Goal: Task Accomplishment & Management: Complete application form

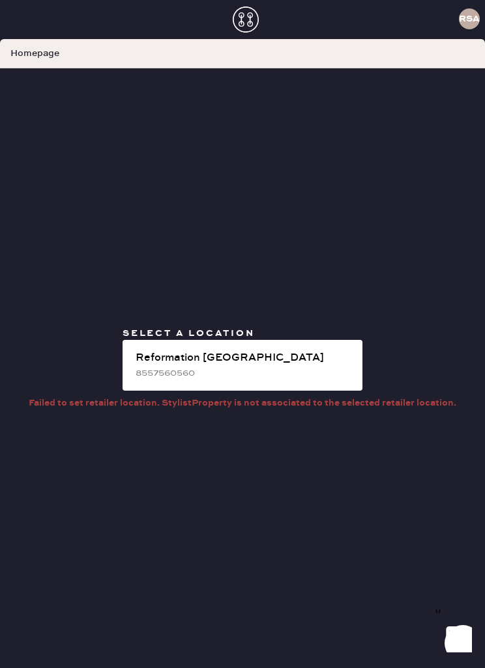
click at [244, 29] on icon at bounding box center [246, 20] width 26 height 26
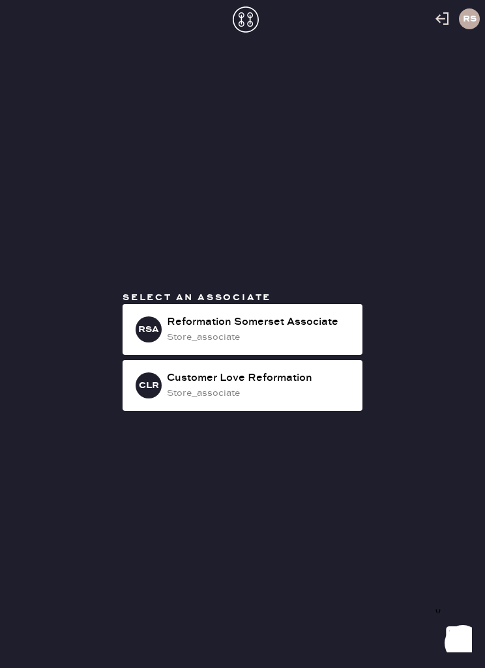
click at [260, 330] on div "Reformation Somerset Associate" at bounding box center [259, 323] width 185 height 16
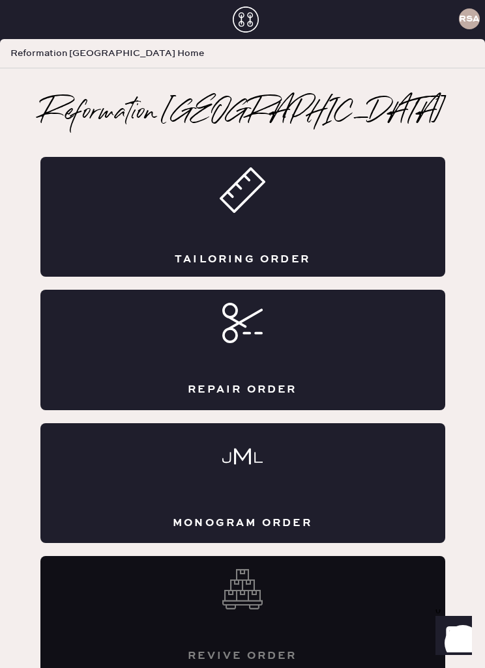
click at [279, 347] on div "Repair Order" at bounding box center [242, 350] width 404 height 120
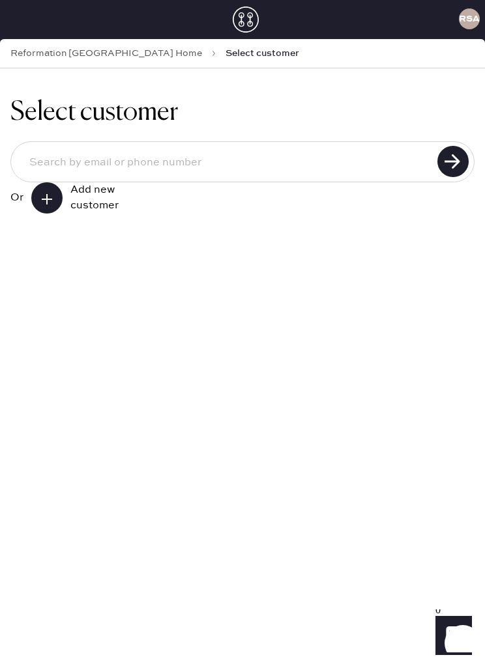
click at [178, 160] on input at bounding box center [226, 162] width 414 height 31
click at [70, 205] on div "Add new customer" at bounding box center [102, 197] width 65 height 31
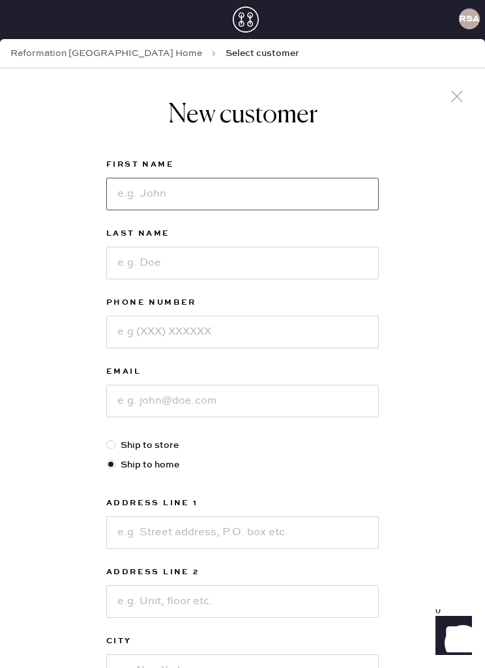
click at [206, 196] on input at bounding box center [242, 194] width 272 height 33
type input "[PERSON_NAME]"
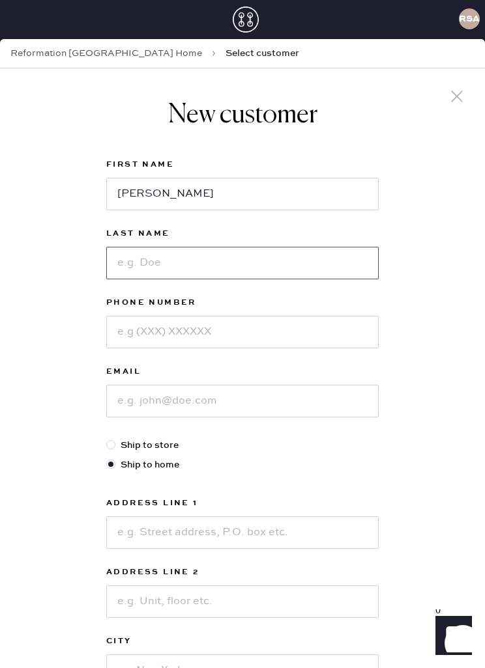
click at [202, 258] on input at bounding box center [242, 263] width 272 height 33
type input "Brown"
click at [214, 337] on input at bounding box center [242, 332] width 272 height 33
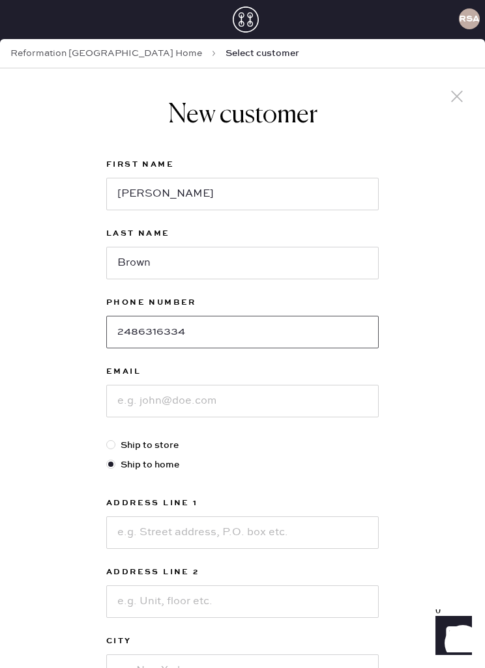
type input "2486316334"
click at [218, 396] on input at bounding box center [242, 401] width 272 height 33
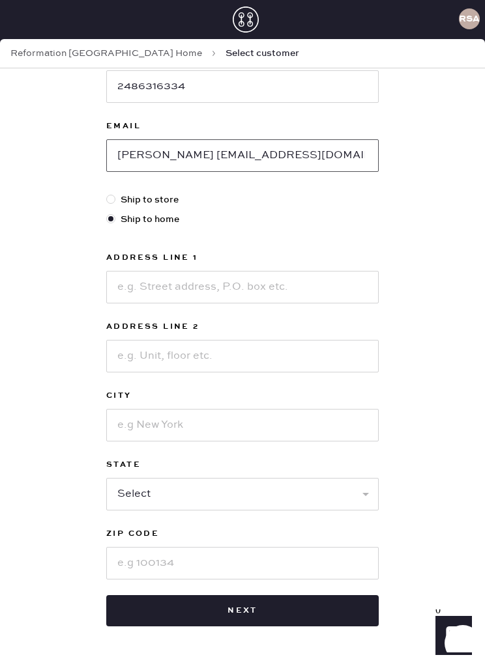
scroll to position [246, 0]
type input "[PERSON_NAME] [EMAIL_ADDRESS][DOMAIN_NAME]"
click at [244, 284] on input at bounding box center [242, 287] width 272 height 33
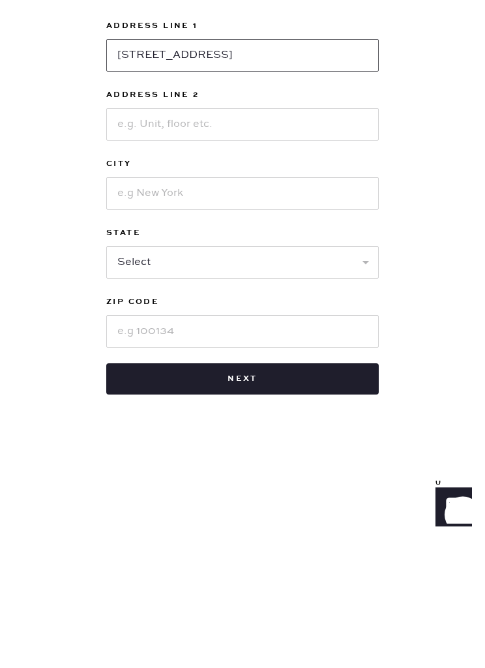
scroll to position [218, 0]
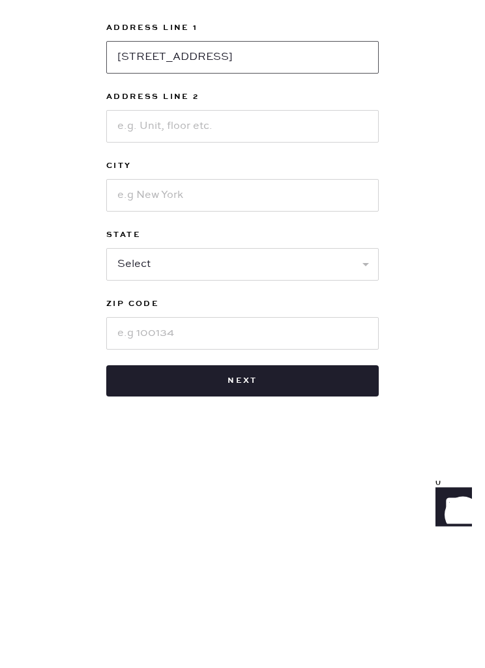
type input "[STREET_ADDRESS]"
click at [194, 308] on input at bounding box center [242, 324] width 272 height 33
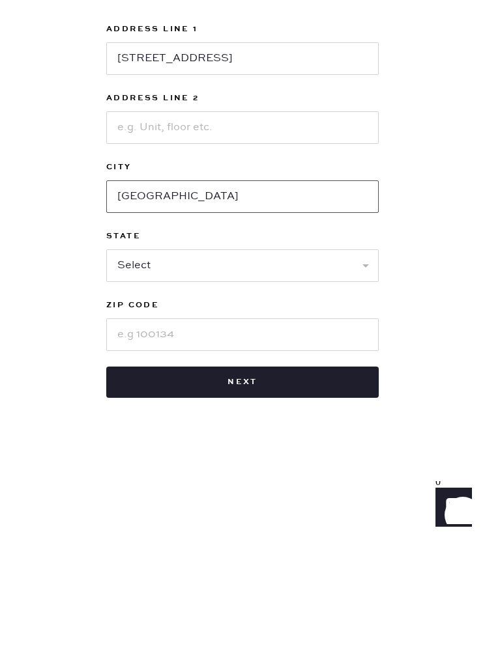
type input "[GEOGRAPHIC_DATA]"
click at [203, 447] on input at bounding box center [242, 463] width 272 height 33
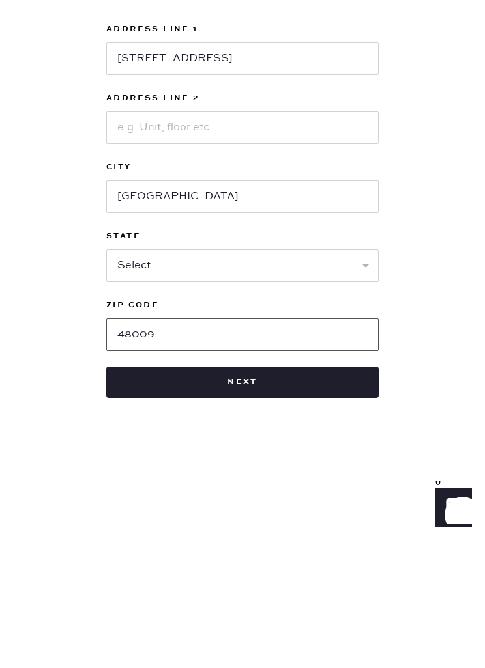
type input "48009"
click at [237, 378] on select "Select AK AL AR AZ CA CO CT [GEOGRAPHIC_DATA] DE FL [GEOGRAPHIC_DATA] HI [GEOGR…" at bounding box center [242, 394] width 272 height 33
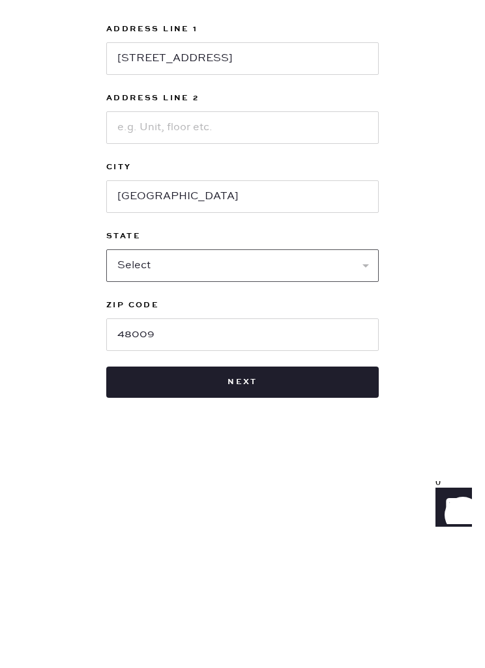
scroll to position [42, 0]
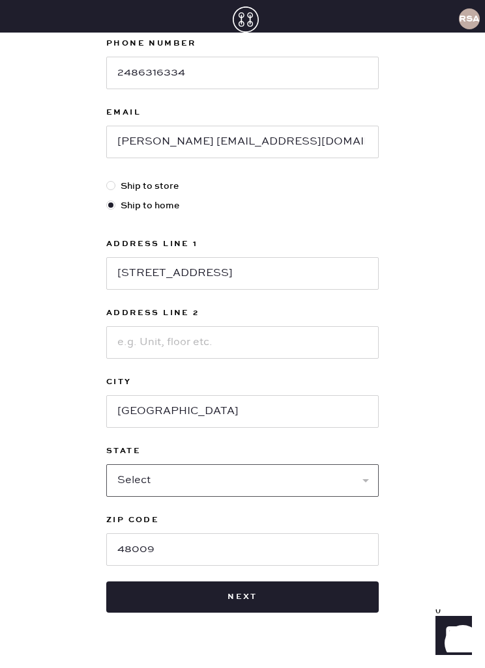
select select "MI"
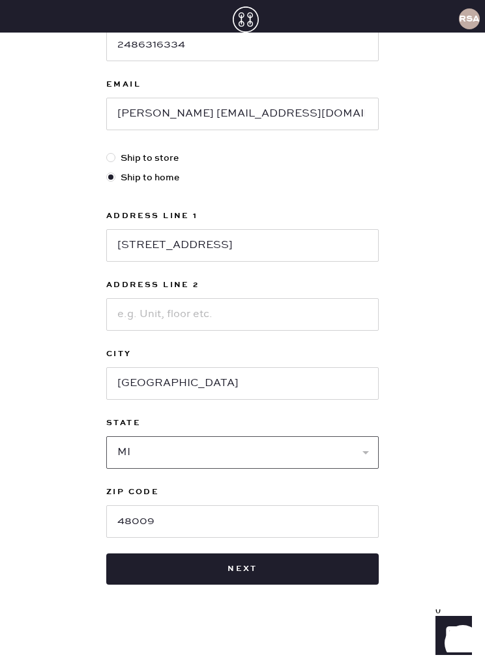
scroll to position [246, 0]
click at [264, 554] on button "Next" at bounding box center [242, 569] width 272 height 31
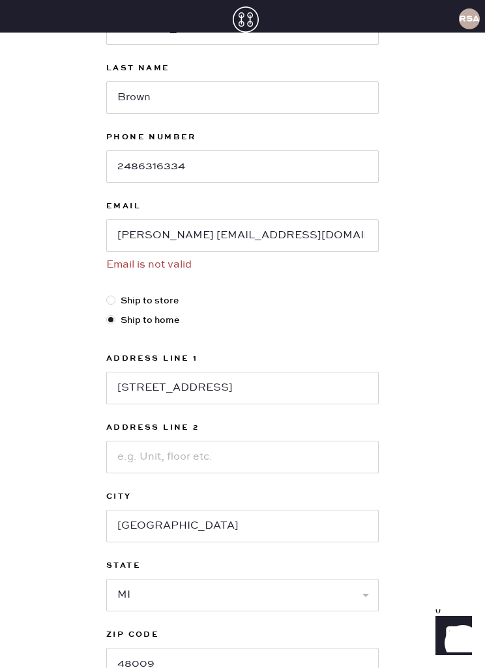
scroll to position [94, 0]
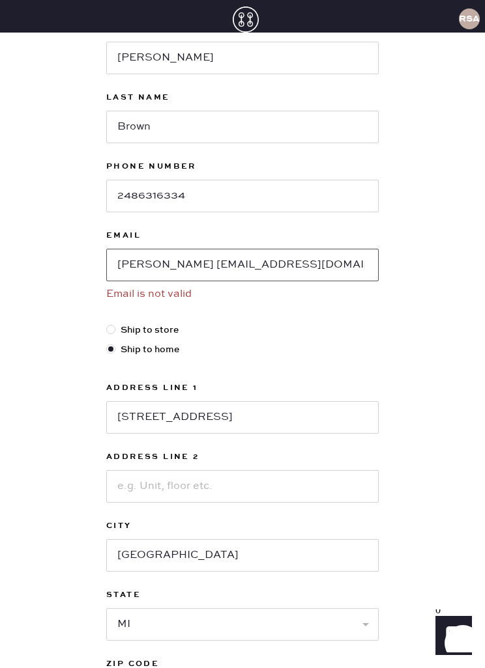
click at [152, 249] on input "[PERSON_NAME] [EMAIL_ADDRESS][DOMAIN_NAME]" at bounding box center [242, 265] width 272 height 33
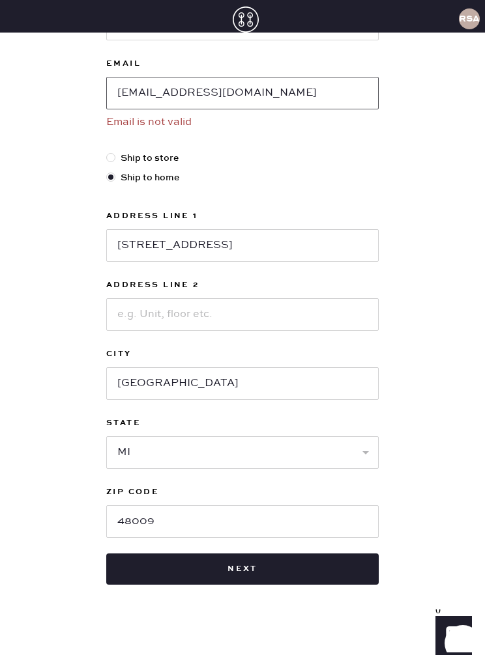
scroll to position [266, 0]
type input "[EMAIL_ADDRESS][DOMAIN_NAME]"
click at [286, 436] on select "Select AK AL AR AZ CA CO CT [GEOGRAPHIC_DATA] DE FL [GEOGRAPHIC_DATA] HI [GEOGR…" at bounding box center [242, 452] width 272 height 33
click at [274, 554] on button "Next" at bounding box center [242, 569] width 272 height 31
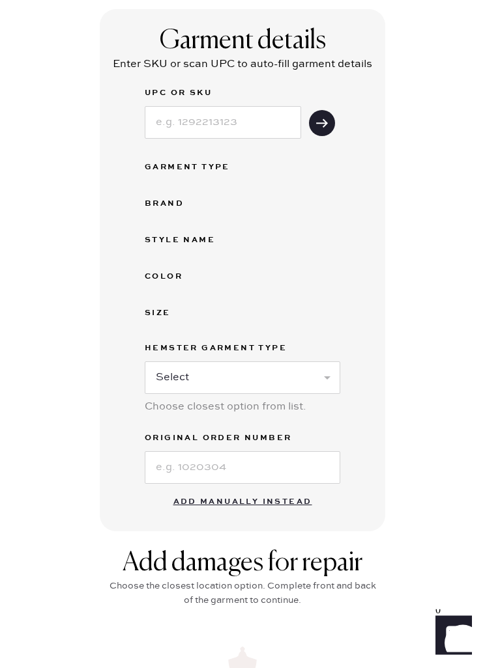
scroll to position [144, 0]
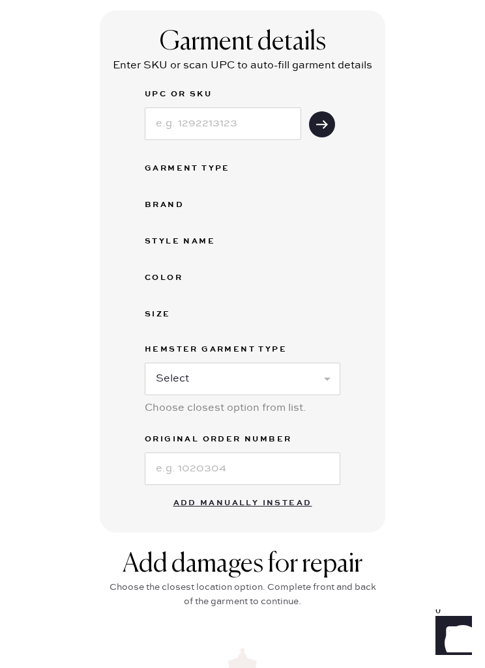
click at [290, 508] on button "Add manually instead" at bounding box center [242, 503] width 154 height 26
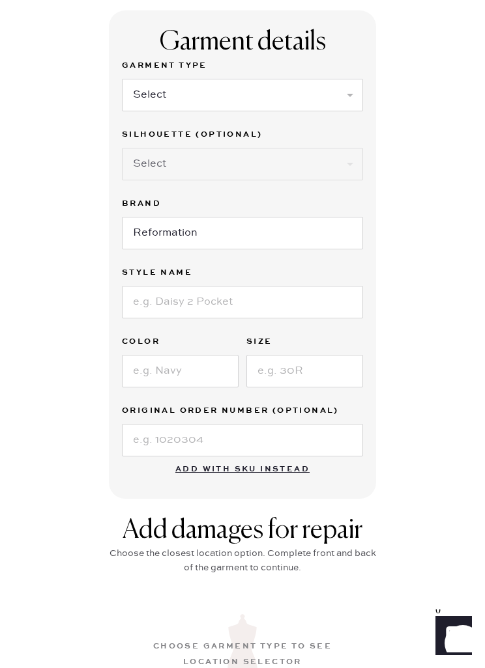
click at [243, 87] on select "Select Basic Skirt Jeans Leggings Pants Shorts Basic Sleeved Dress Basic Sleeve…" at bounding box center [242, 95] width 241 height 33
select select "2"
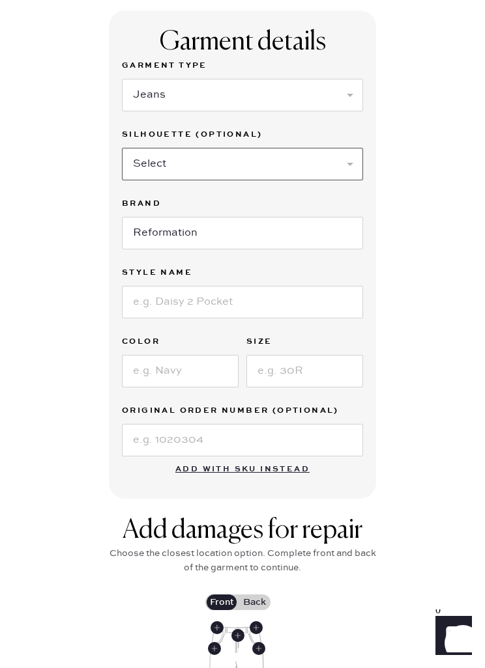
click at [277, 161] on select "Select Shorts Cropped Flare Boot Cut Straight Skinny Other" at bounding box center [242, 164] width 241 height 33
select select "5"
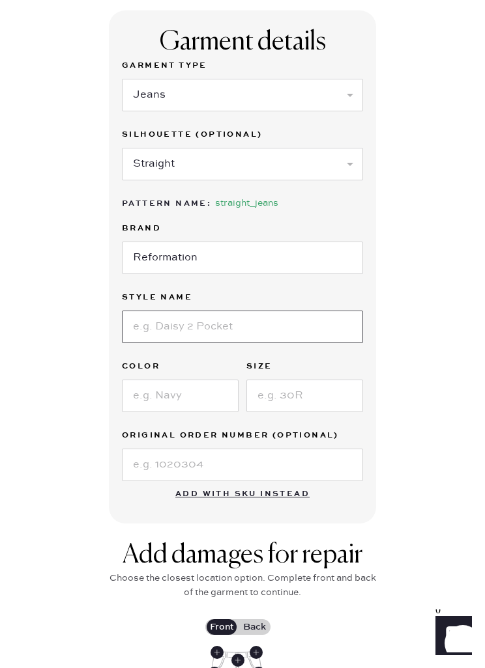
click at [268, 314] on input at bounding box center [242, 327] width 241 height 33
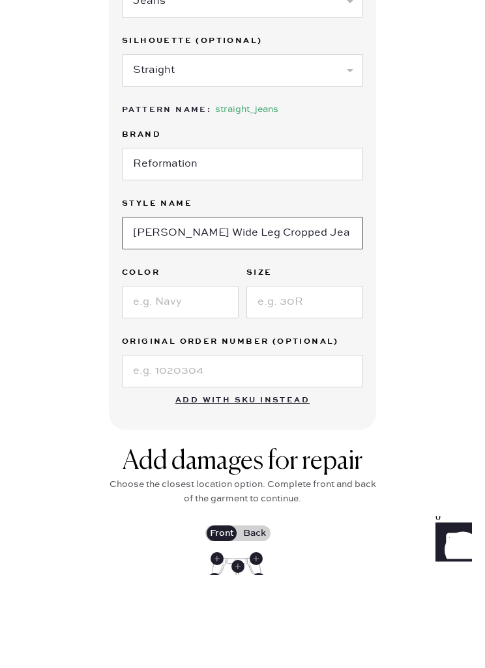
type input "[PERSON_NAME] Wide Leg Cropped Jeans"
click at [166, 380] on input at bounding box center [180, 396] width 117 height 33
type input "[PERSON_NAME]"
click at [299, 380] on input at bounding box center [304, 396] width 117 height 33
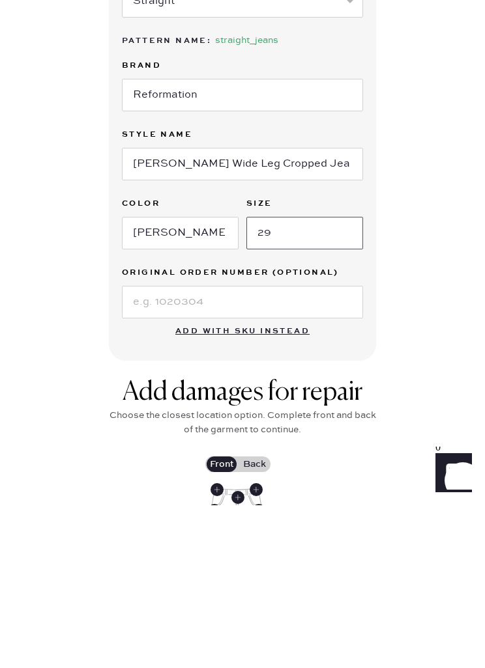
type input "29"
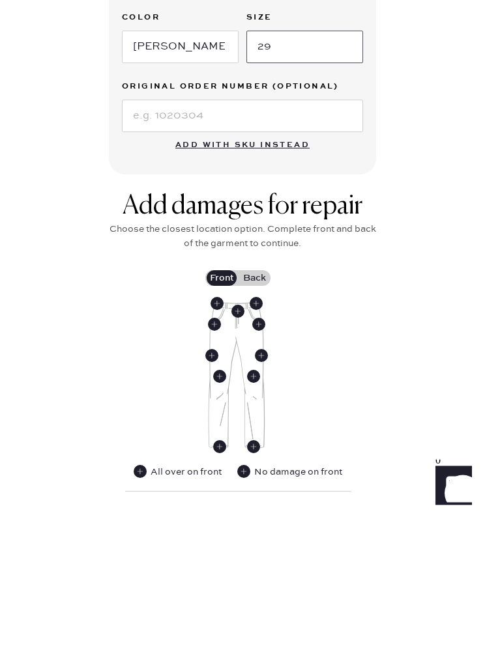
scroll to position [345, 0]
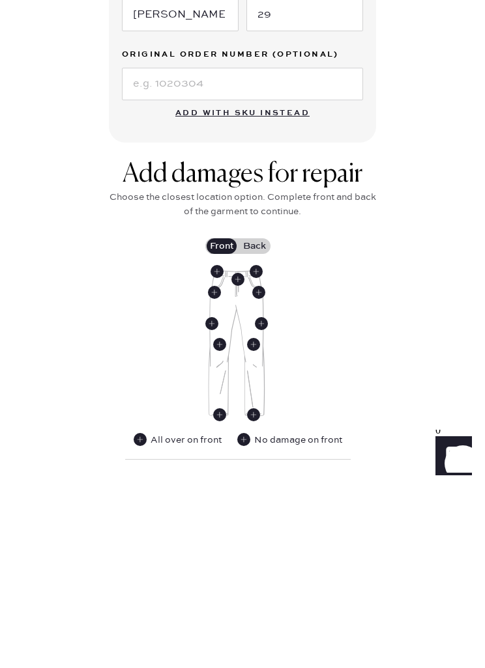
click at [241, 453] on use at bounding box center [237, 459] width 13 height 13
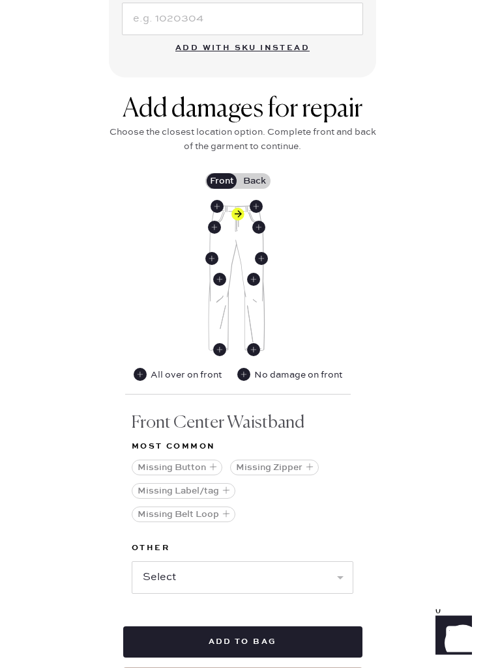
scroll to position [590, 0]
click at [305, 586] on select "Select Broken / Ripped Hem Broken Beads Broken Belt Loop Broken Button Broken E…" at bounding box center [242, 577] width 221 height 33
select select "1740"
select select
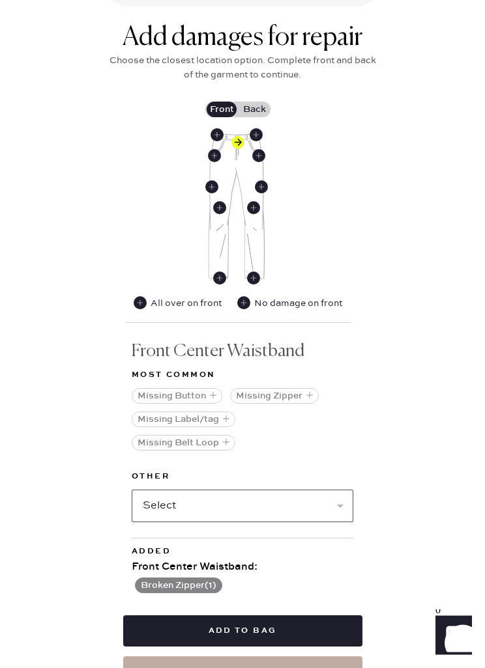
scroll to position [687, 0]
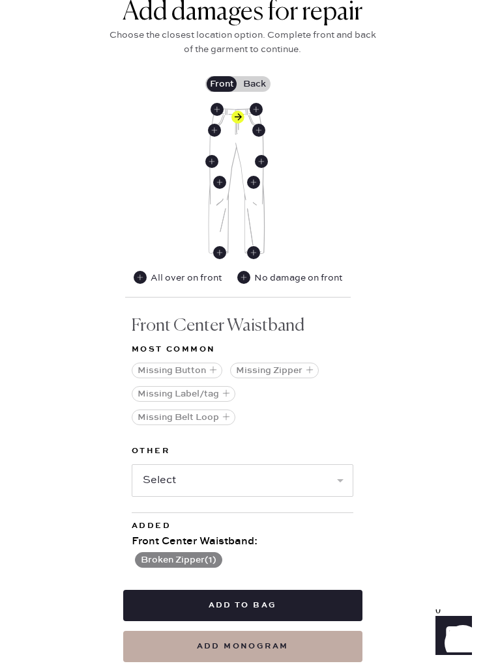
click at [270, 612] on button "Add to bag" at bounding box center [242, 605] width 239 height 31
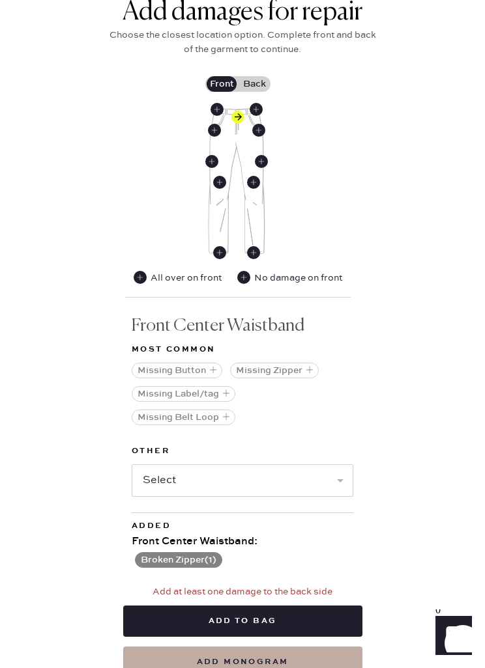
click at [252, 87] on label "Back" at bounding box center [254, 84] width 33 height 16
click at [254, 84] on input "Back" at bounding box center [254, 84] width 0 height 0
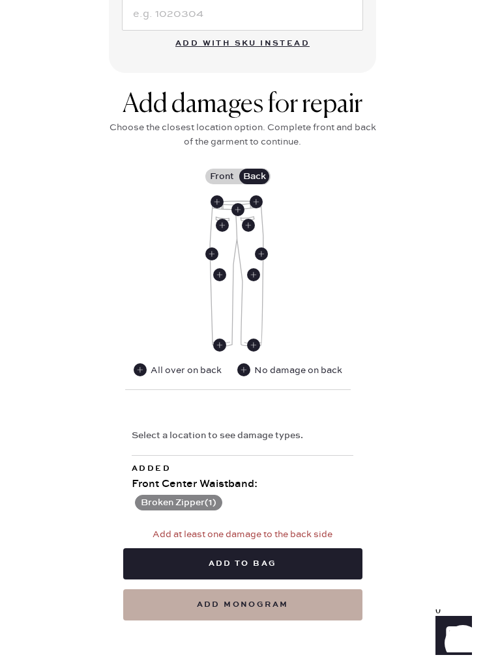
scroll to position [553, 0]
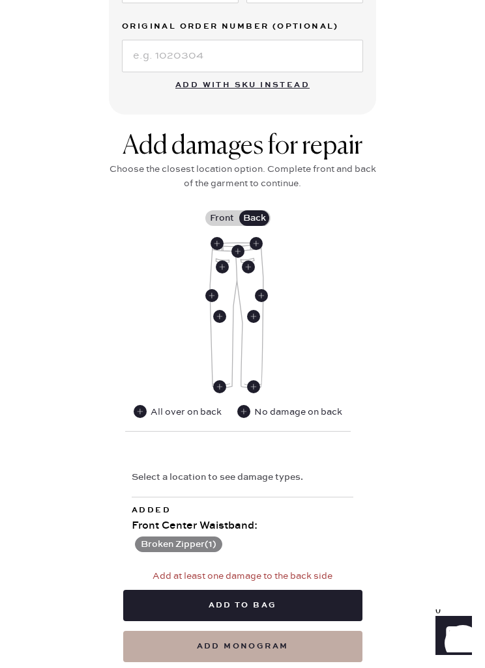
click at [246, 409] on use at bounding box center [243, 411] width 13 height 13
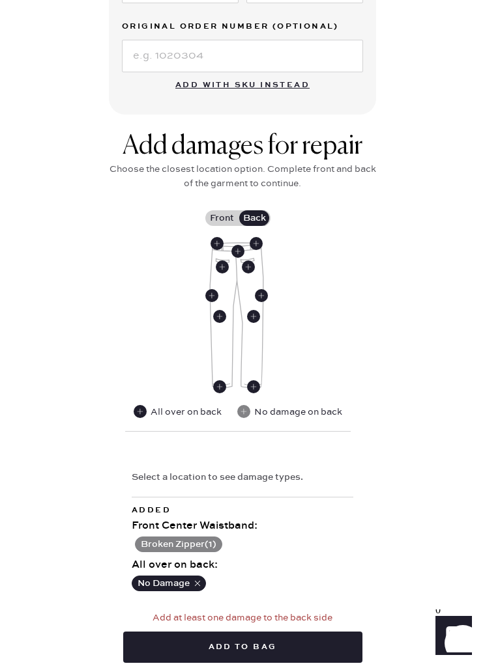
click at [278, 642] on button "Add to bag" at bounding box center [242, 647] width 239 height 31
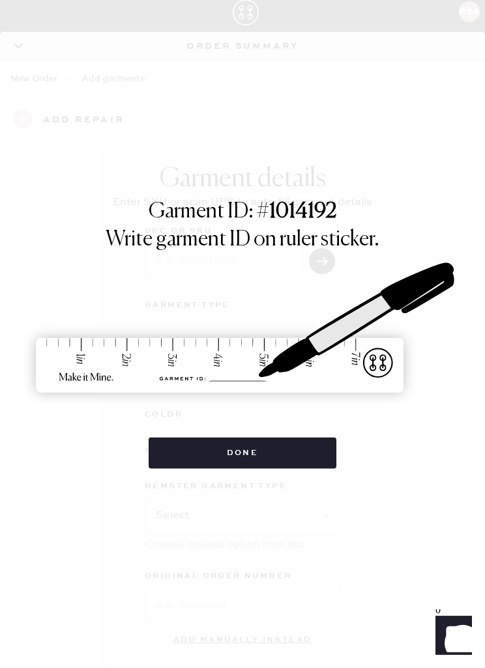
scroll to position [23, 0]
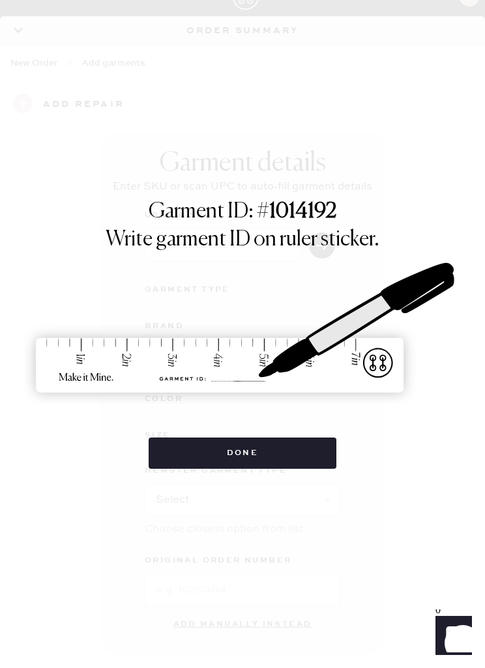
click at [271, 449] on button "Done" at bounding box center [243, 453] width 188 height 31
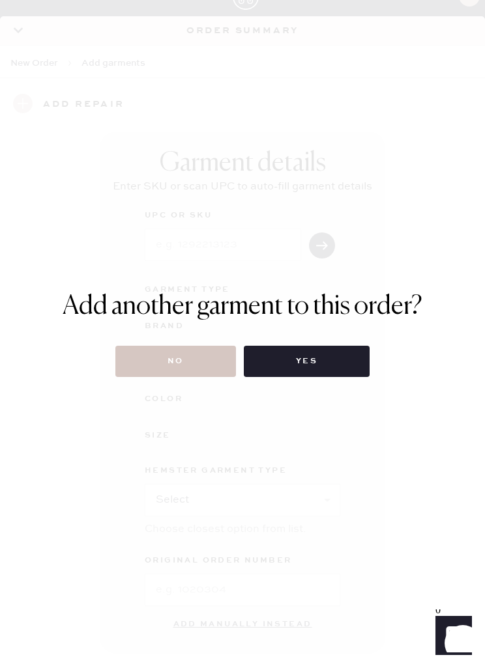
click at [187, 363] on button "No" at bounding box center [175, 361] width 120 height 31
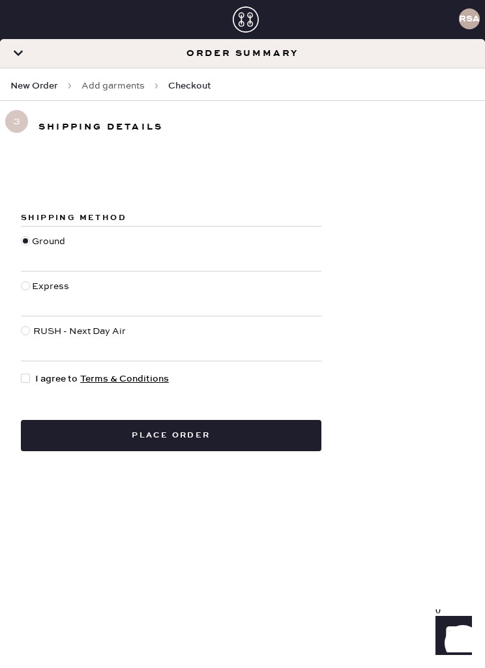
click at [23, 375] on div at bounding box center [25, 378] width 9 height 9
click at [21, 373] on input "I agree to Terms & Conditions" at bounding box center [21, 372] width 1 height 1
checkbox input "true"
click at [212, 429] on button "Place order" at bounding box center [171, 435] width 300 height 31
